Goal: Navigation & Orientation: Understand site structure

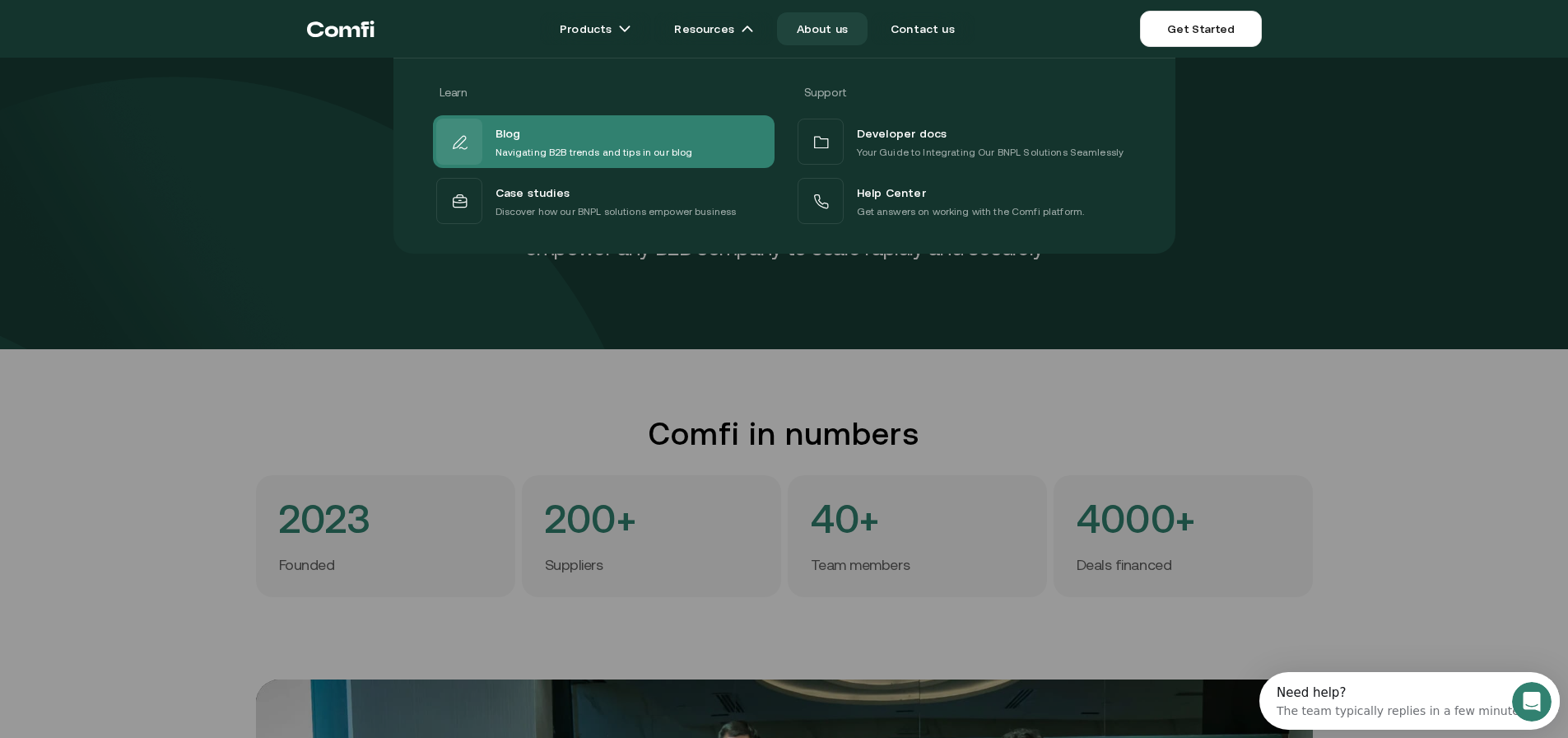
scroll to position [82, 0]
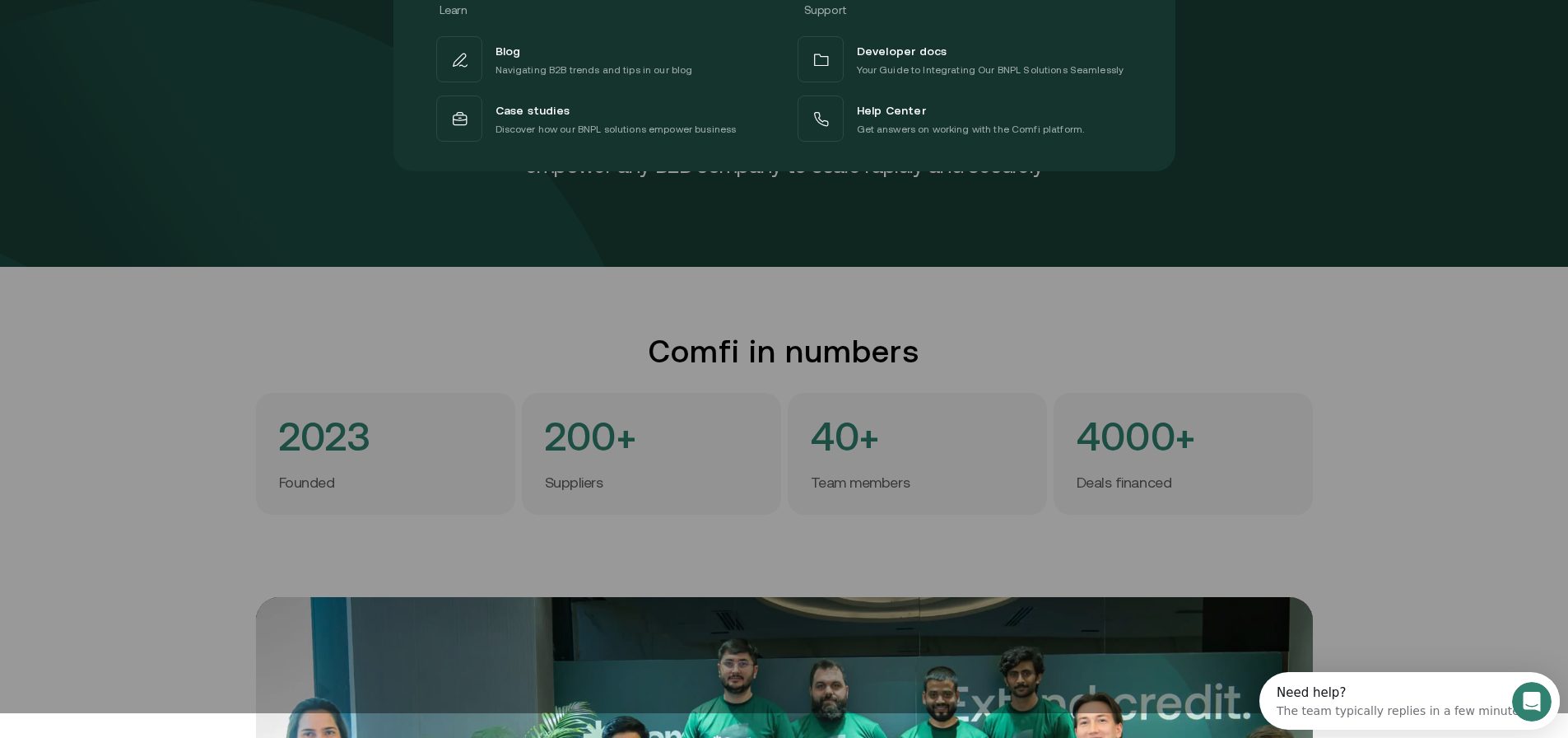
click at [218, 304] on div at bounding box center [784, 344] width 1568 height 738
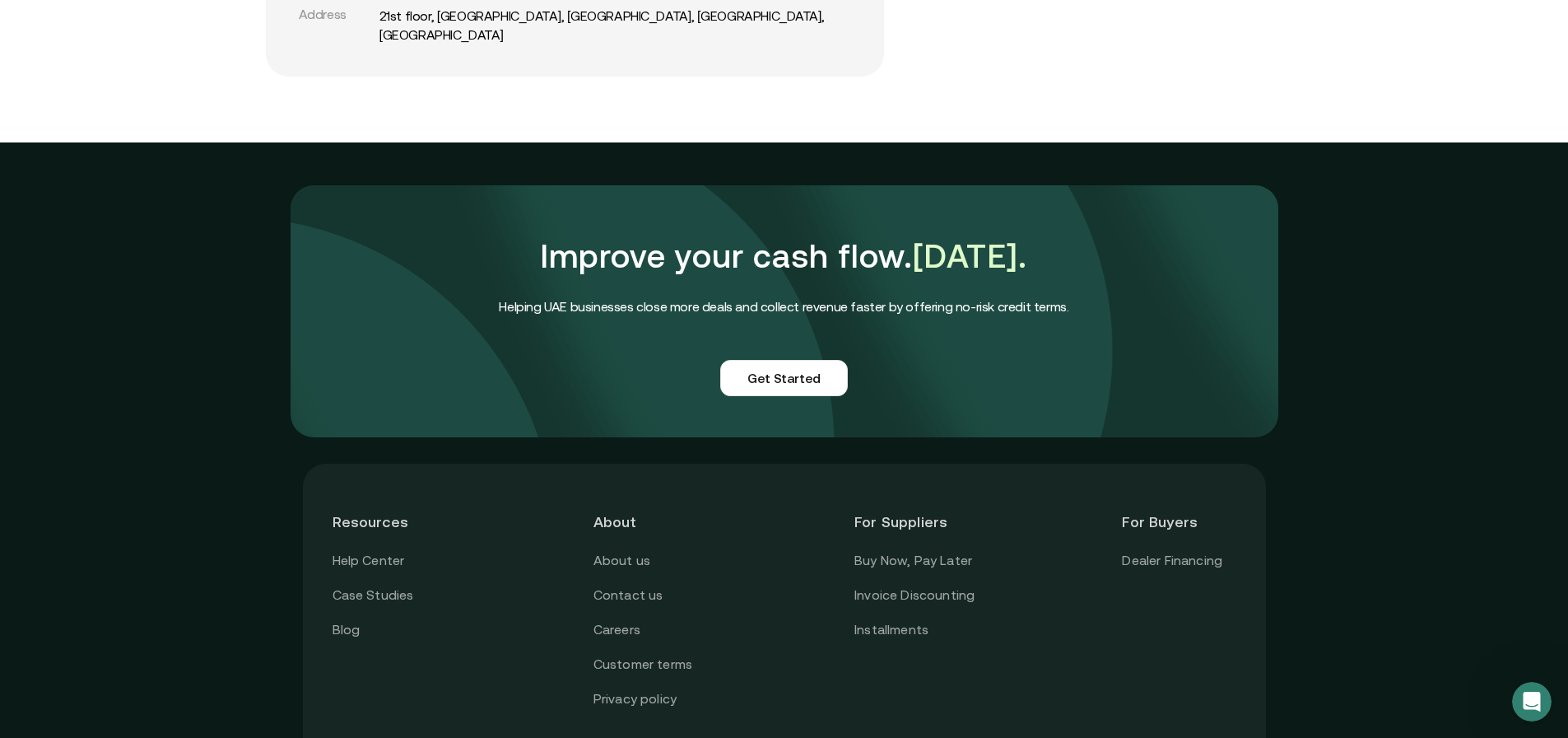
scroll to position [3869, 0]
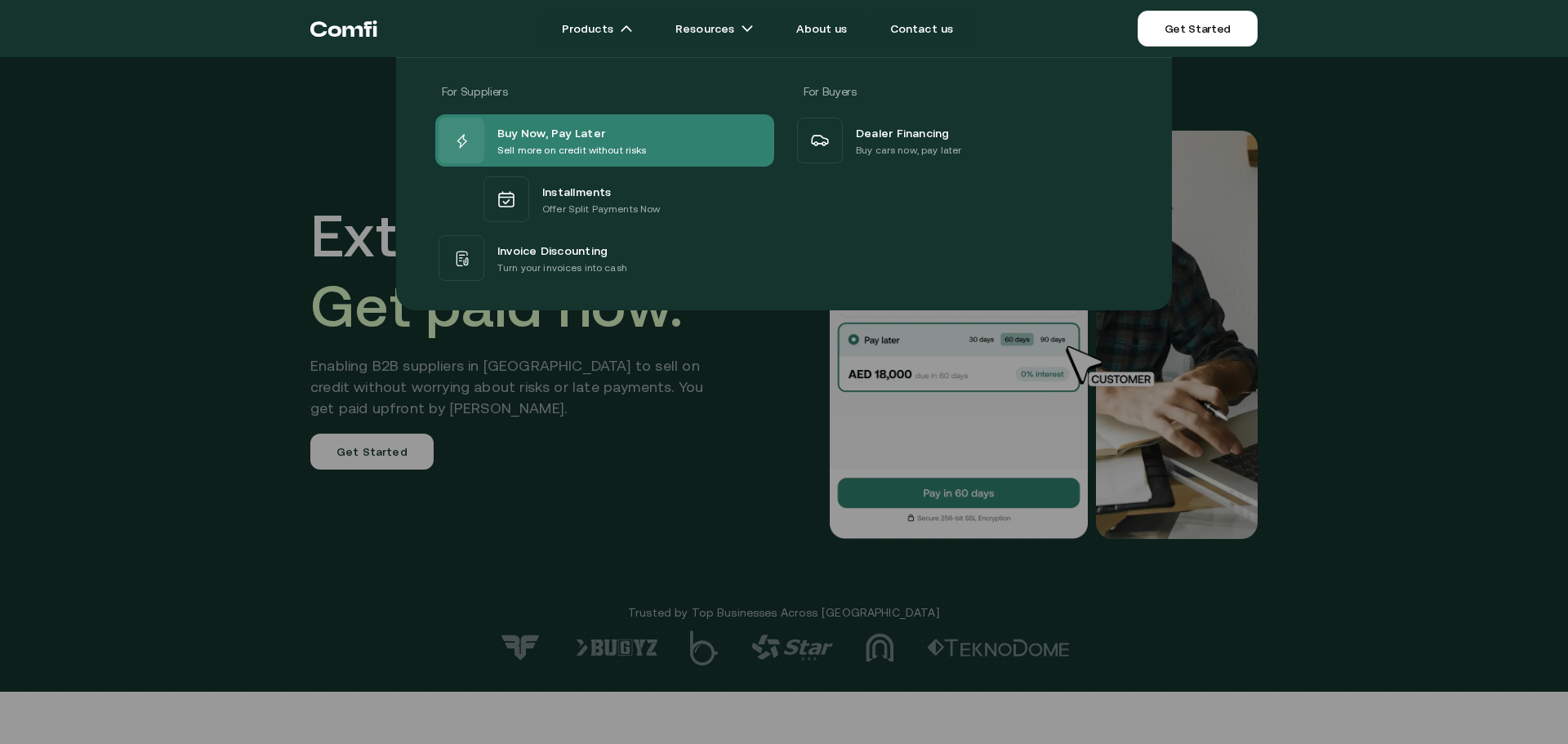
click at [573, 141] on span "Buy Now, Pay Later" at bounding box center [551, 132] width 108 height 19
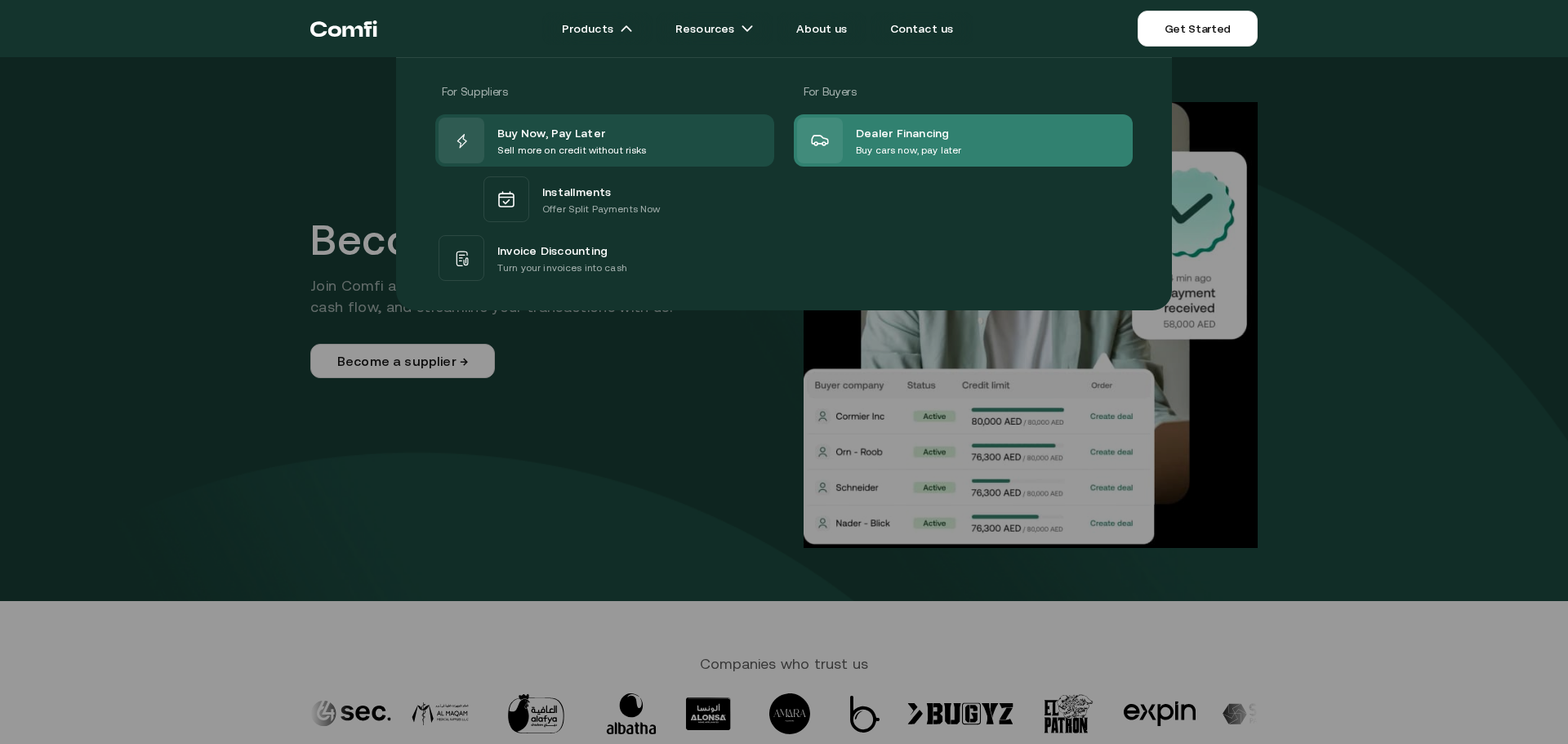
click at [890, 155] on p "Buy cars now, pay later" at bounding box center [909, 150] width 106 height 16
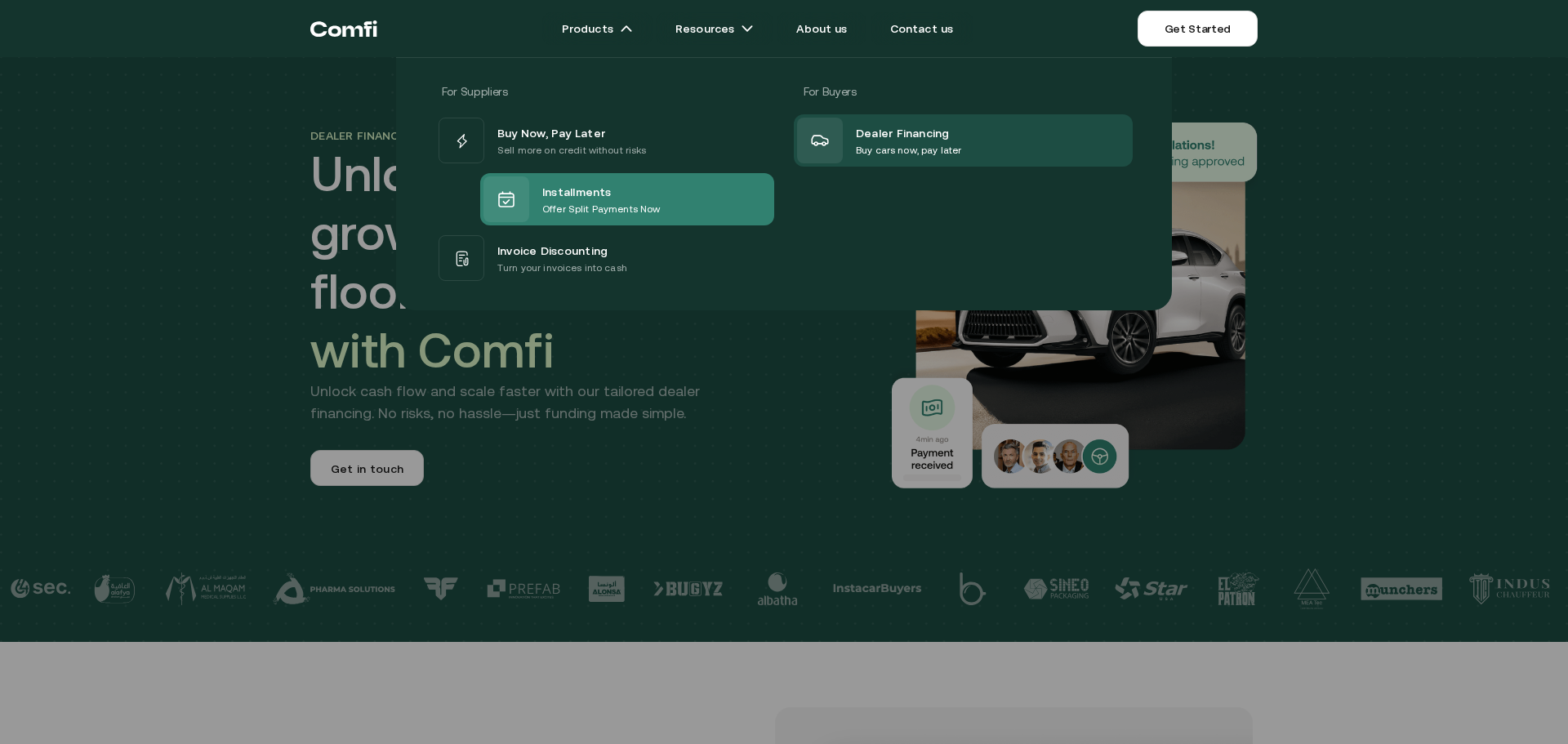
click at [596, 200] on span "Installments" at bounding box center [577, 191] width 69 height 19
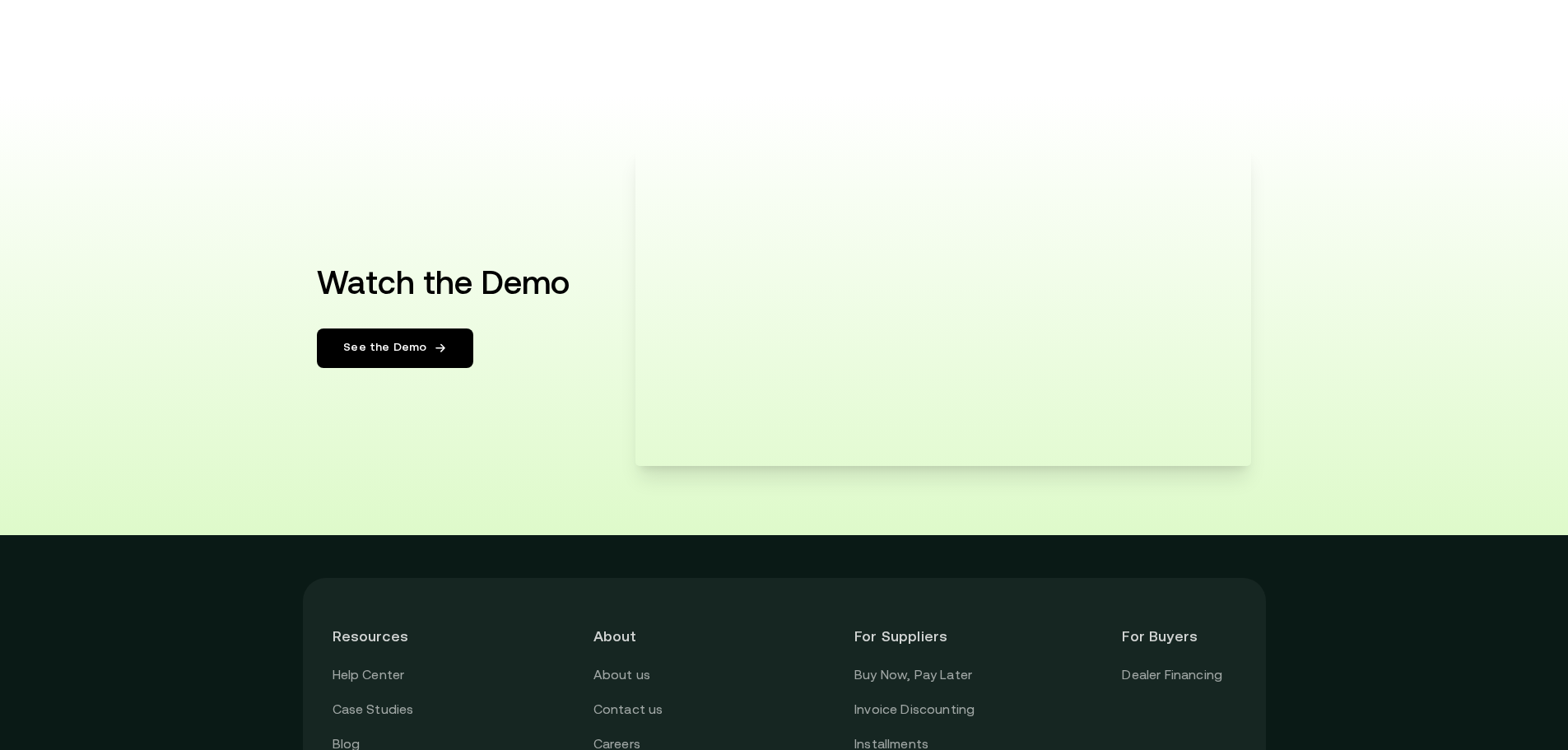
scroll to position [2721, 0]
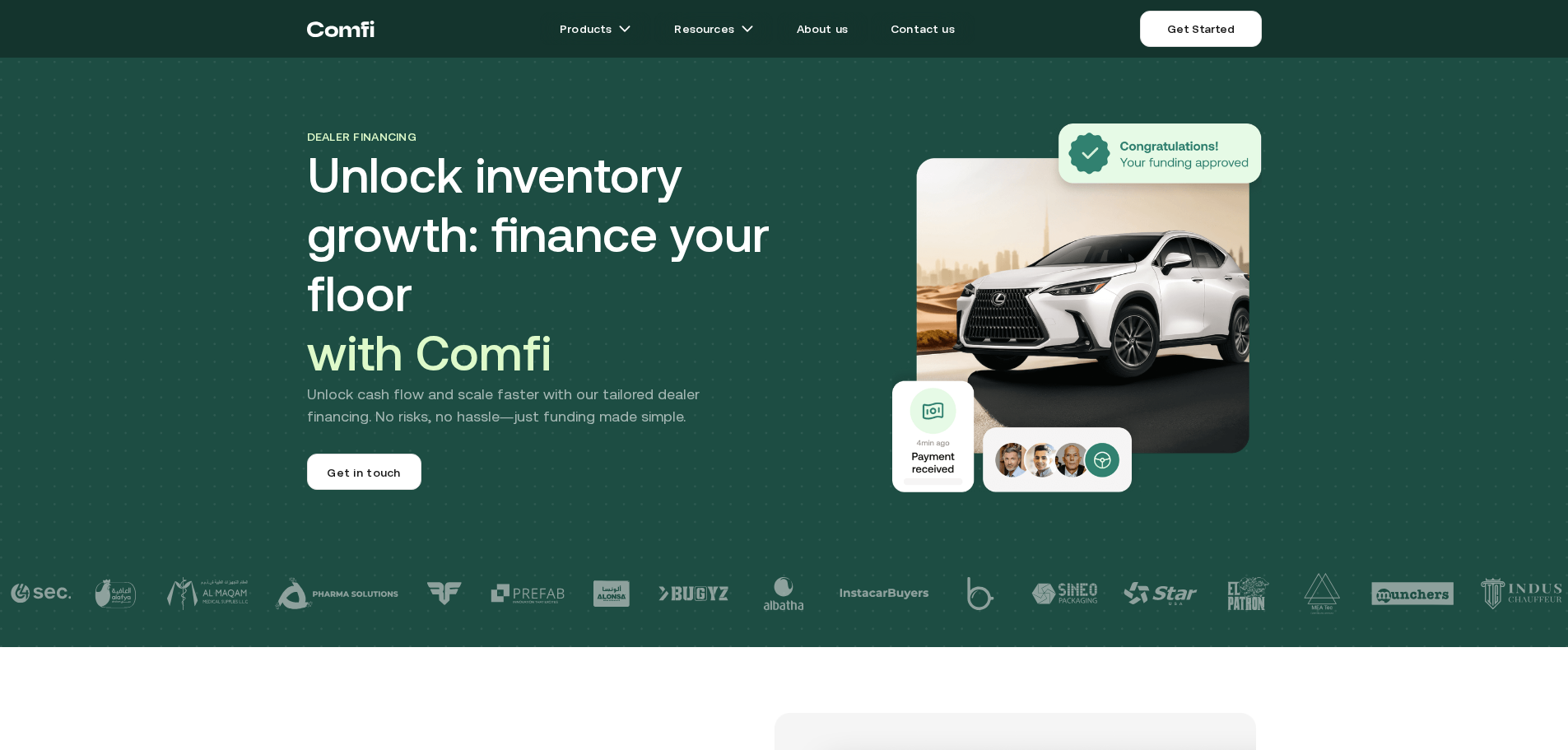
click at [368, 24] on icon "Return to the top of the Comfi home page" at bounding box center [341, 28] width 68 height 49
